Goal: Task Accomplishment & Management: Complete application form

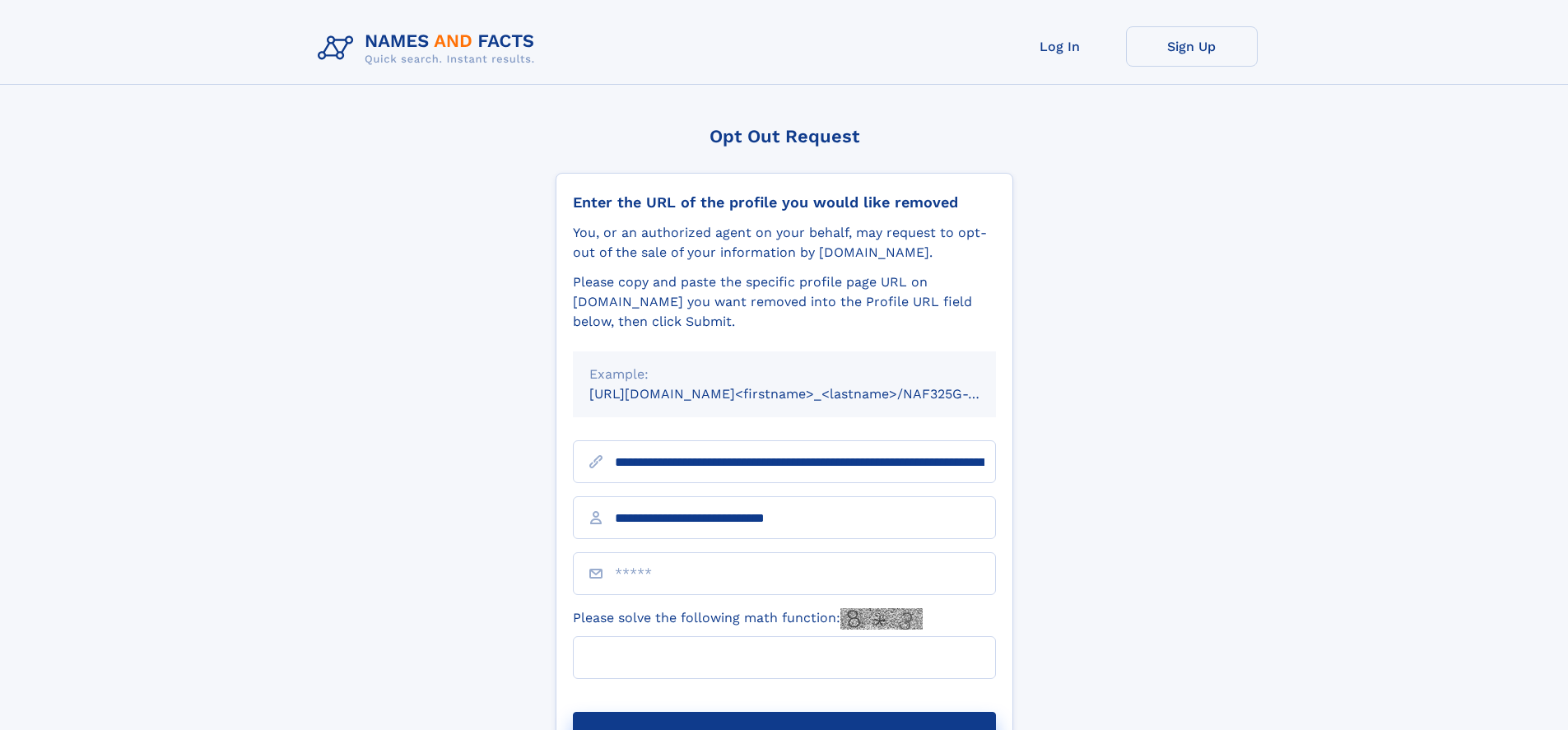
type input "**********"
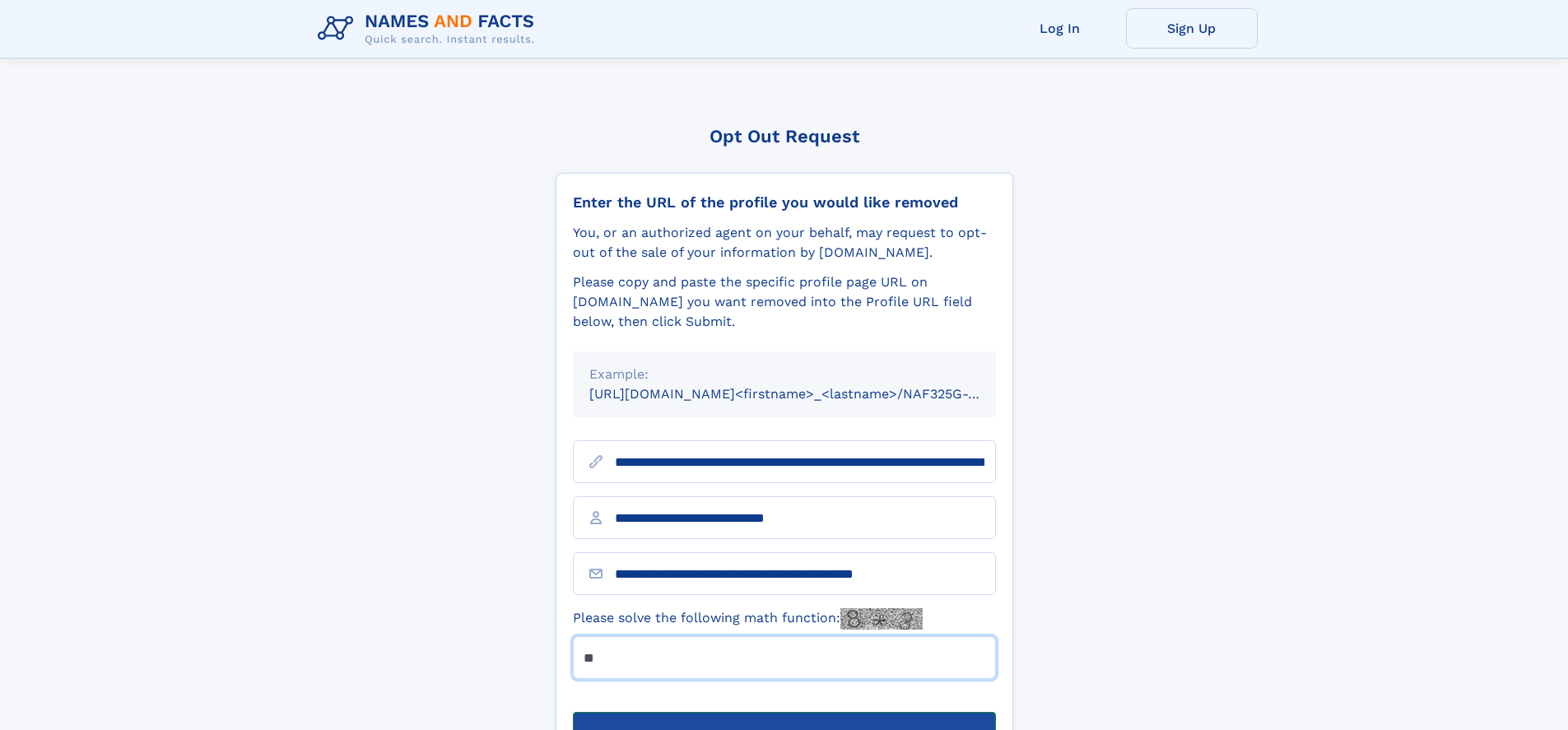
type input "**"
click at [784, 712] on button "Submit Opt Out Request" at bounding box center [785, 738] width 423 height 53
